Goal: Transaction & Acquisition: Obtain resource

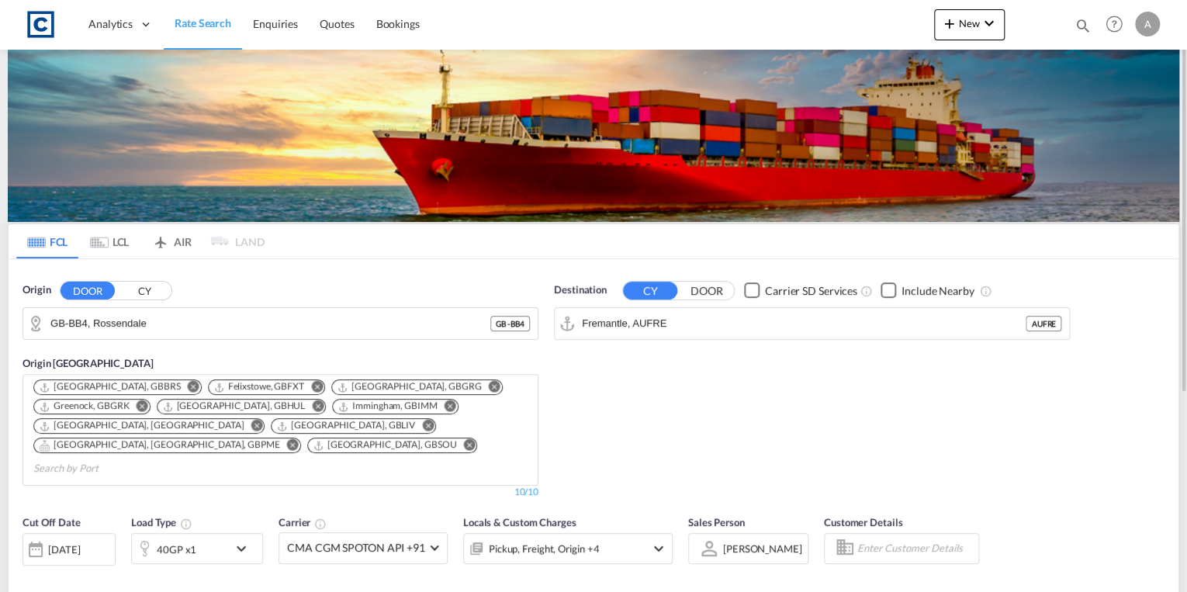
click at [227, 27] on span "Rate Search" at bounding box center [203, 22] width 57 height 13
click at [192, 322] on input "GB-BB4, Rossendale" at bounding box center [289, 323] width 479 height 23
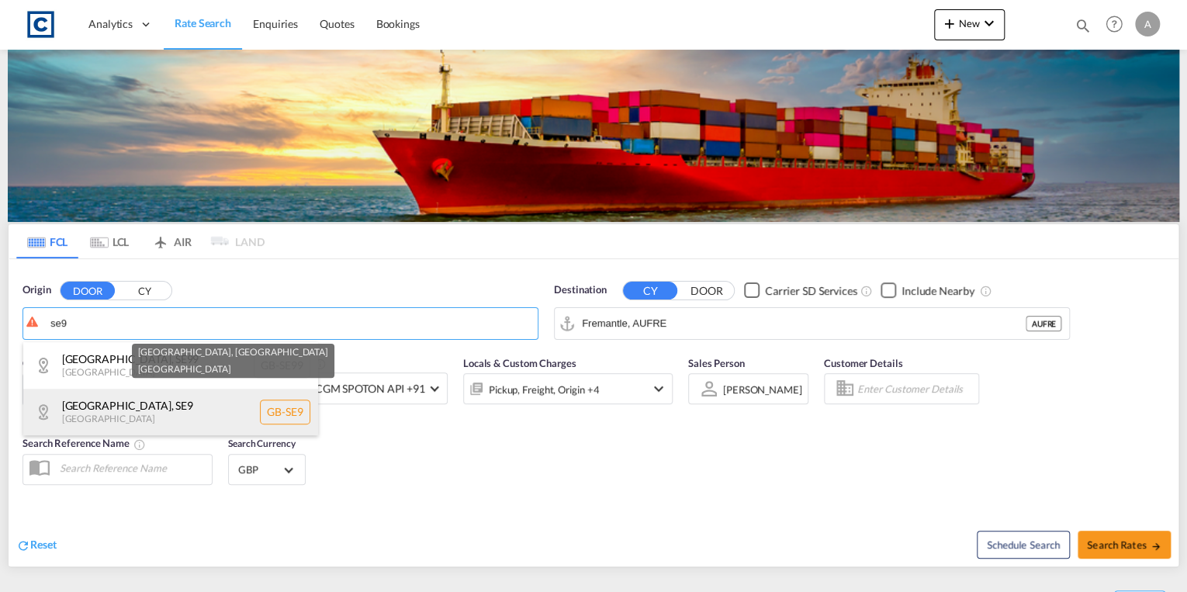
click at [188, 408] on div "[GEOGRAPHIC_DATA] , [GEOGRAPHIC_DATA] [GEOGRAPHIC_DATA]-[GEOGRAPHIC_DATA]" at bounding box center [170, 412] width 295 height 47
type input "GB-SE9, [GEOGRAPHIC_DATA]"
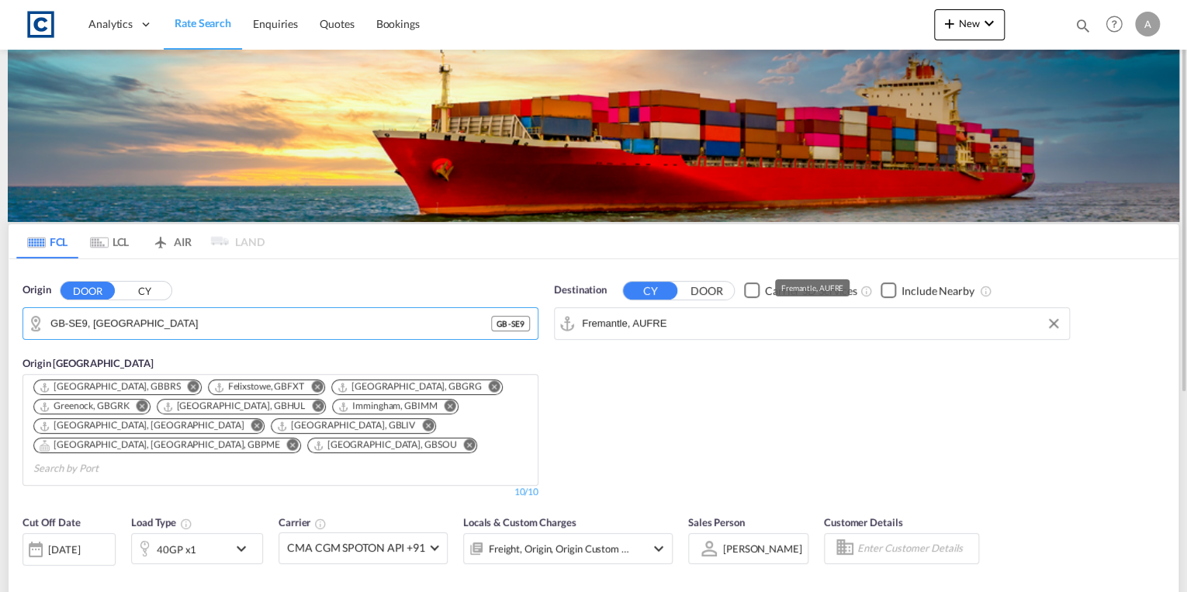
click at [698, 324] on input "Fremantle, AUFRE" at bounding box center [821, 323] width 479 height 23
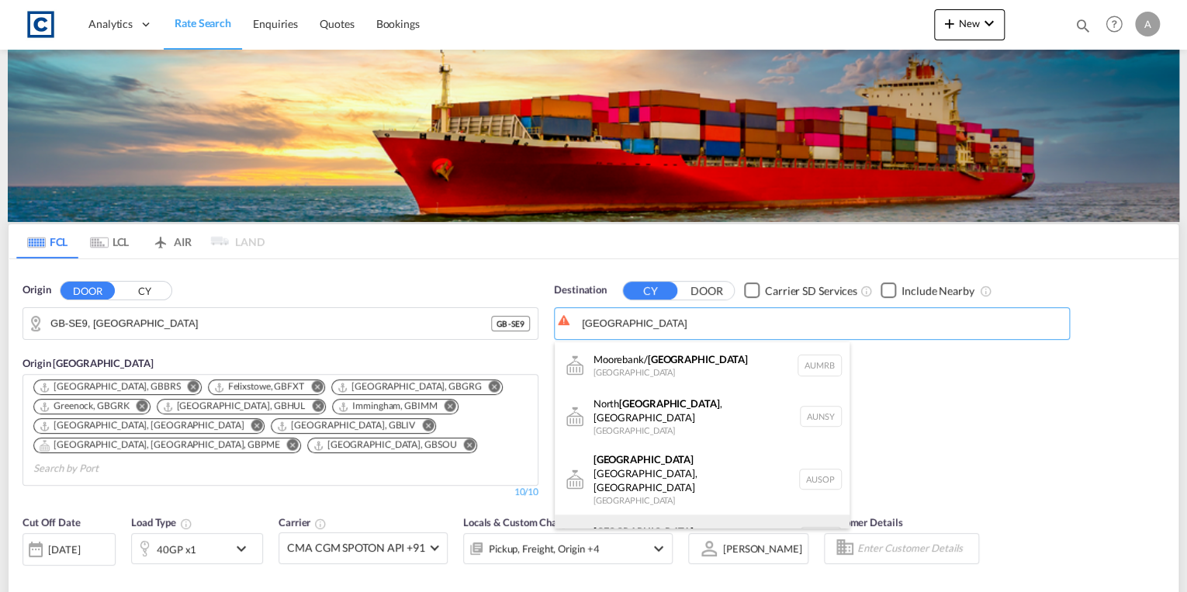
click at [704, 514] on div "[GEOGRAPHIC_DATA] [GEOGRAPHIC_DATA] AUSYD" at bounding box center [702, 537] width 295 height 47
type input "[GEOGRAPHIC_DATA], AUSYD"
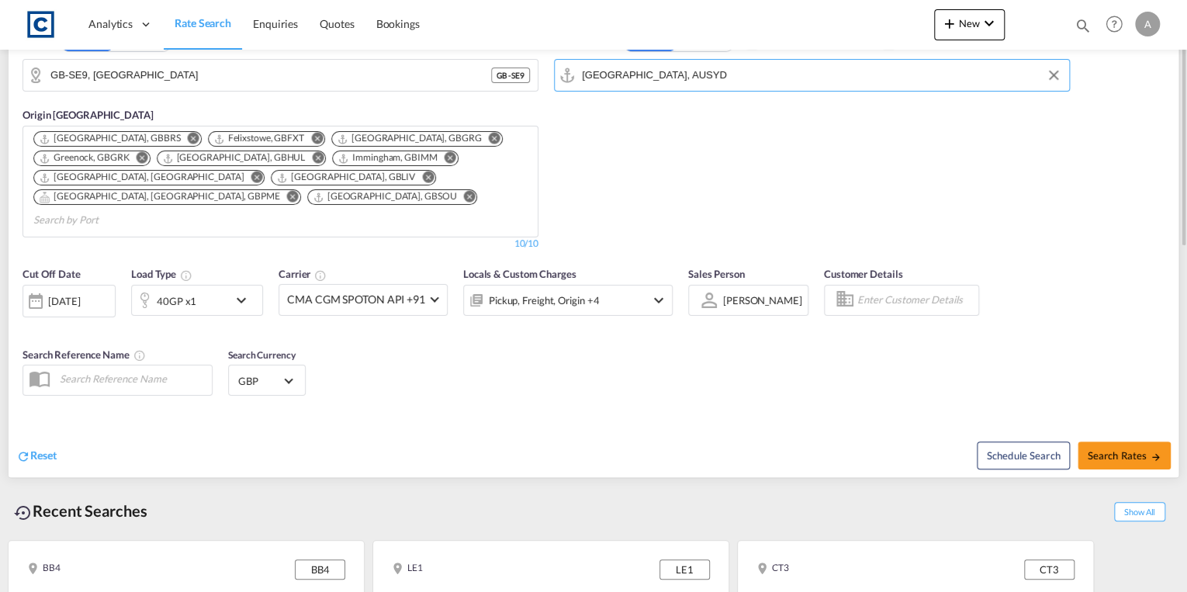
scroll to position [300, 0]
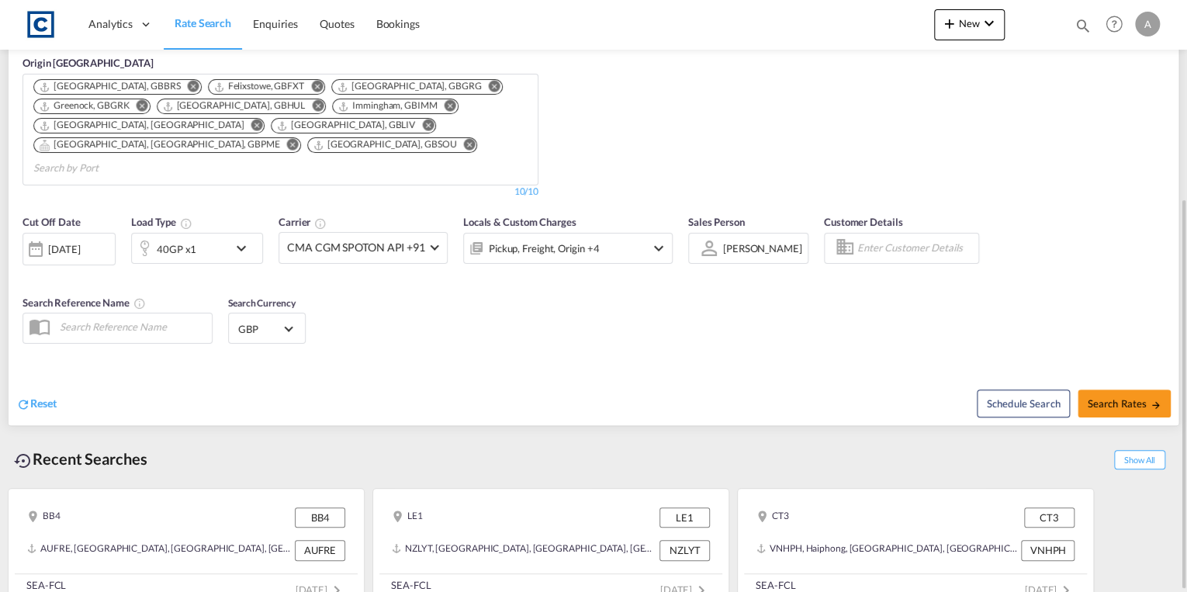
click at [213, 233] on div "40GP x1" at bounding box center [180, 248] width 96 height 31
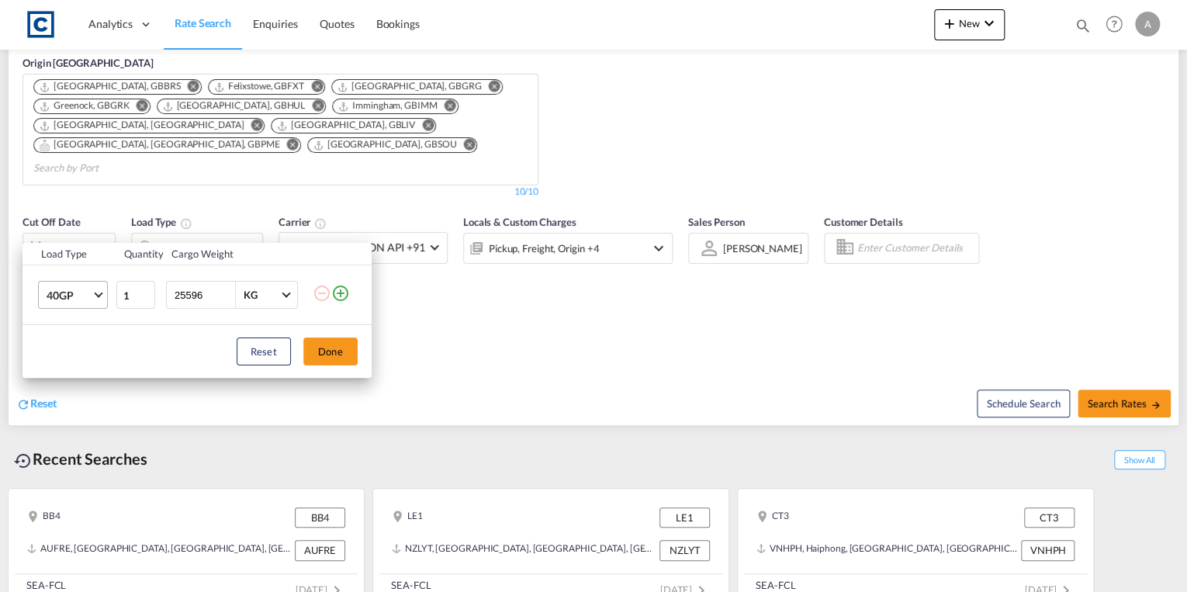
click at [80, 289] on span "40GP" at bounding box center [69, 296] width 45 height 16
click at [79, 255] on md-option "20GP" at bounding box center [86, 258] width 106 height 37
click at [347, 353] on button "Done" at bounding box center [330, 351] width 54 height 28
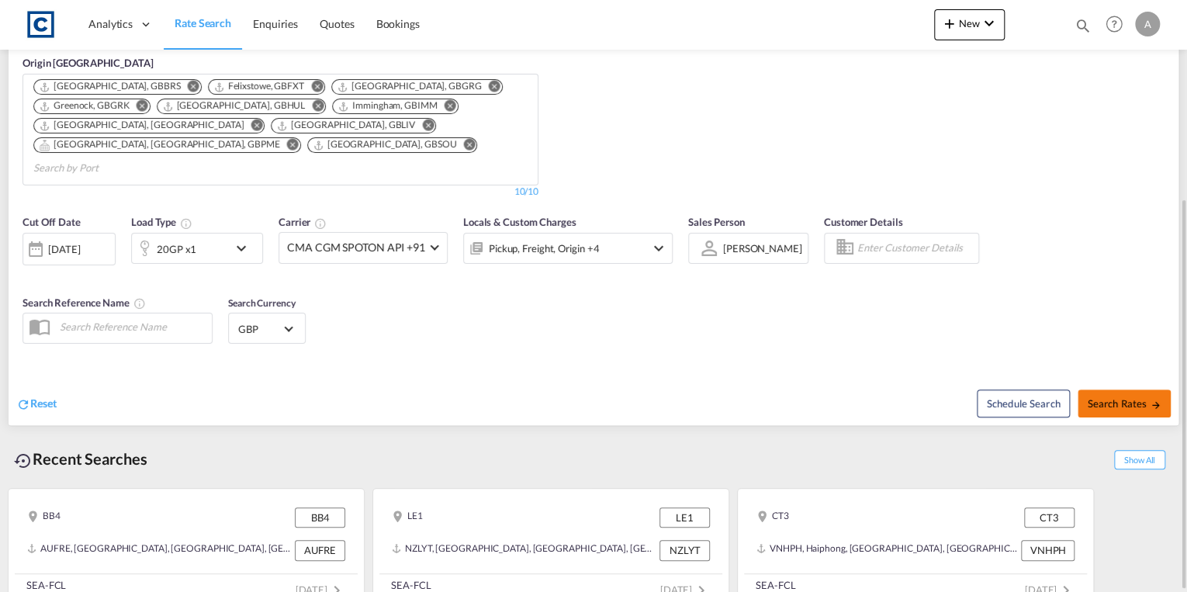
click at [1100, 397] on span "Search Rates" at bounding box center [1124, 403] width 74 height 12
type input "SE9 to AUSYD / [DATE]"
